Goal: Check status: Check status

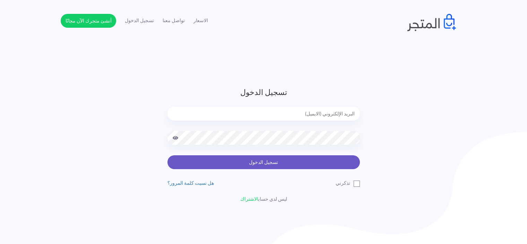
type input "[EMAIL_ADDRESS][DOMAIN_NAME]"
click at [210, 166] on button "تسجيل الدخول" at bounding box center [263, 162] width 192 height 14
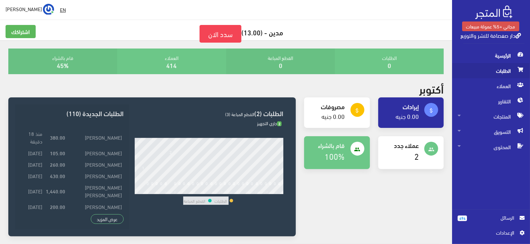
click at [493, 71] on span "الطلبات" at bounding box center [491, 70] width 67 height 15
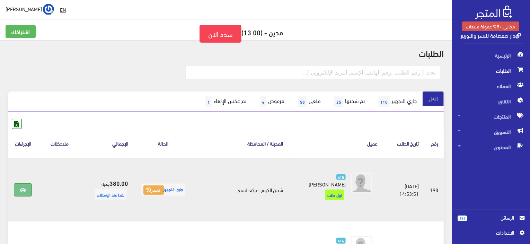
click at [19, 188] on link at bounding box center [23, 189] width 18 height 13
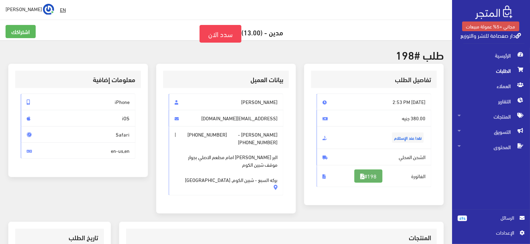
click at [382, 170] on link "#198" at bounding box center [368, 175] width 28 height 13
